Goal: Information Seeking & Learning: Learn about a topic

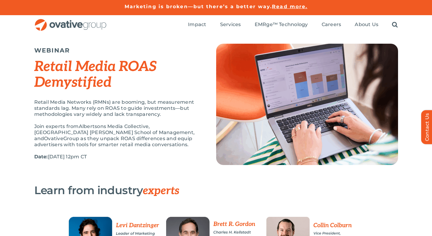
drag, startPoint x: 134, startPoint y: 145, endPoint x: 37, endPoint y: 59, distance: 130.1
click at [37, 59] on div "WEBINAR Retail Media ROAS Demystified Retail Media Networks (RMNs) are booming,…" at bounding box center [117, 105] width 167 height 122
click at [41, 98] on div "Retail Media ROAS Demystified" at bounding box center [117, 78] width 167 height 41
click at [50, 23] on img "OG_Full_horizontal_RGB" at bounding box center [70, 25] width 73 height 12
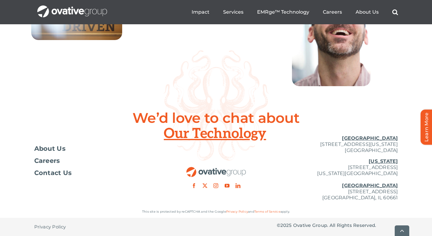
scroll to position [2276, 0]
click at [56, 145] on span "About Us" at bounding box center [50, 148] width 32 height 6
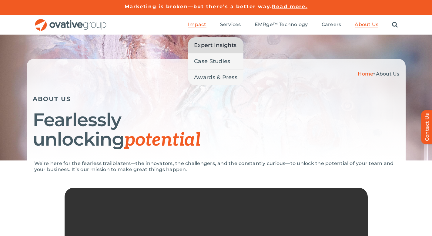
click at [204, 43] on span "Expert Insights" at bounding box center [215, 45] width 42 height 8
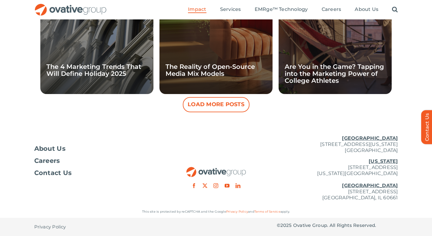
scroll to position [446, 0]
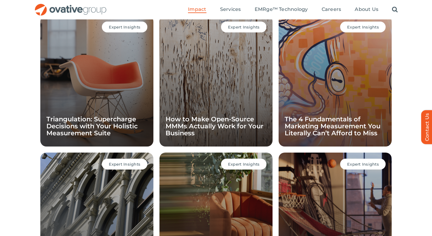
click at [92, 92] on div "Expert Insights Triangulation: Supercharge Decisions with Your Holistic Measure…" at bounding box center [96, 80] width 113 height 131
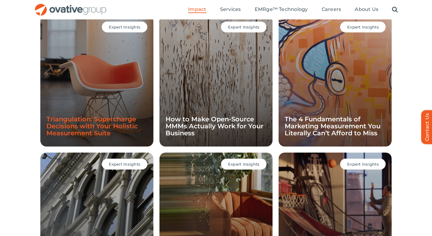
click at [83, 119] on link "Triangulation: Supercharge Decisions with Your Holistic Measurement Suite" at bounding box center [91, 126] width 91 height 22
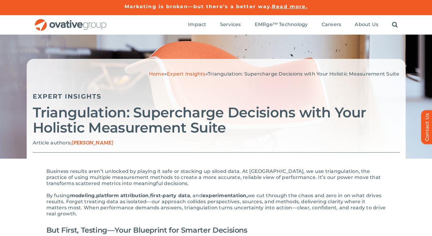
click at [226, 75] on span "Triangulation: Supercharge Decisions with Your Holistic Measurement Suite" at bounding box center [304, 74] width 192 height 6
click at [188, 73] on link "Expert Insights" at bounding box center [186, 74] width 39 height 6
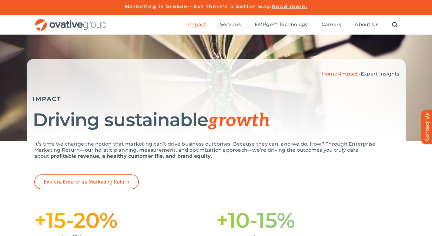
click at [285, 6] on span "Read more." at bounding box center [289, 7] width 35 height 6
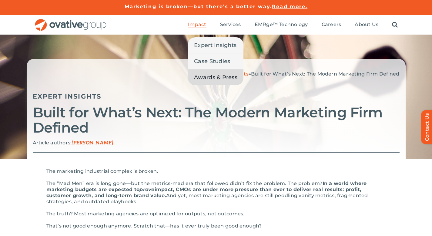
click at [215, 78] on span "Awards & Press" at bounding box center [215, 77] width 43 height 8
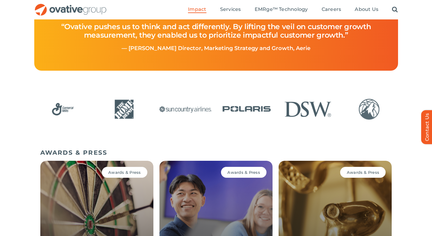
scroll to position [6, 0]
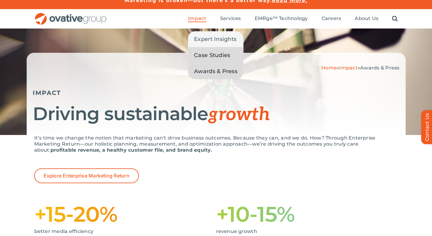
click at [201, 55] on span "Case Studies" at bounding box center [212, 55] width 36 height 8
